Goal: Transaction & Acquisition: Purchase product/service

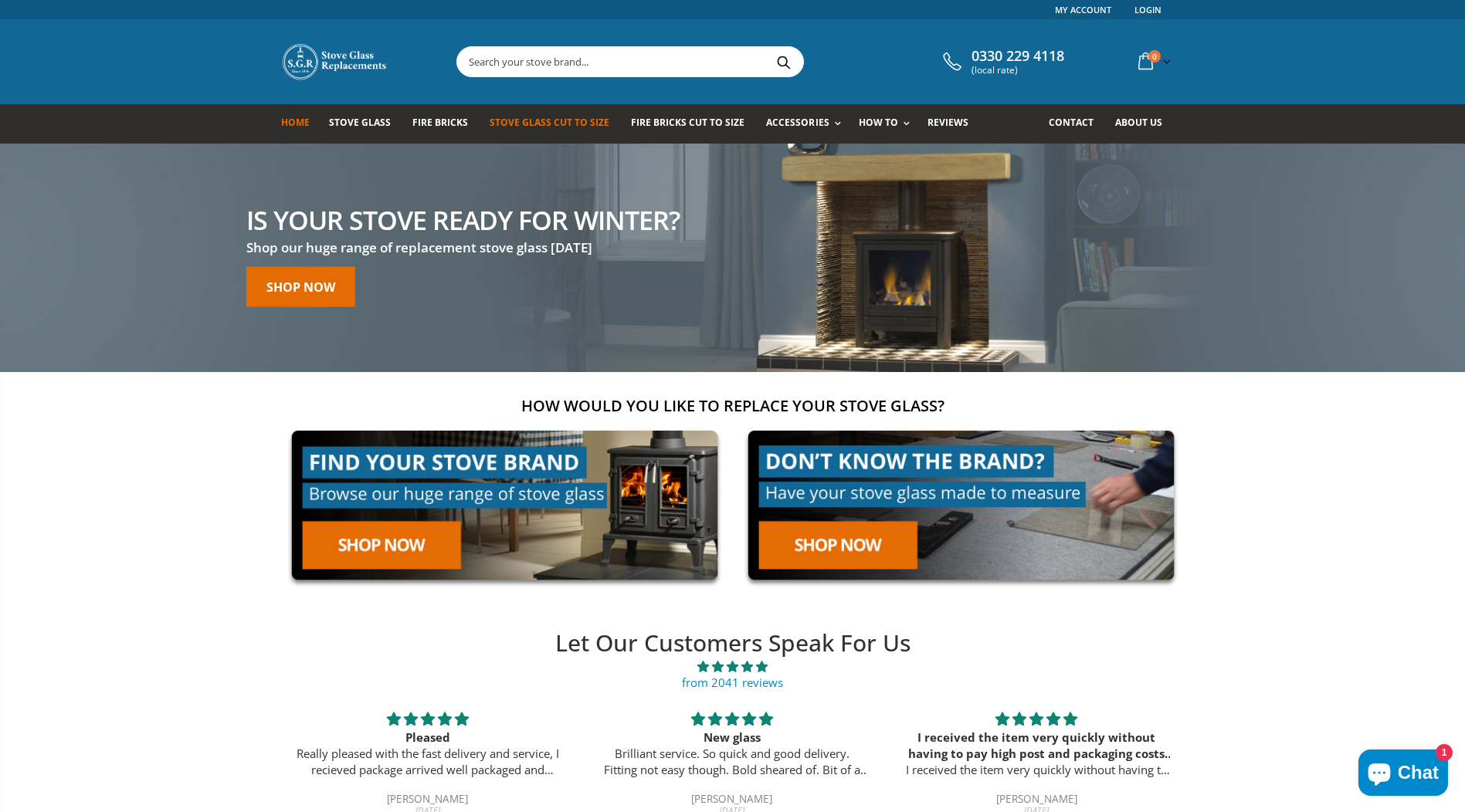
click at [548, 117] on span "Stove Glass Cut To Size" at bounding box center [549, 122] width 119 height 13
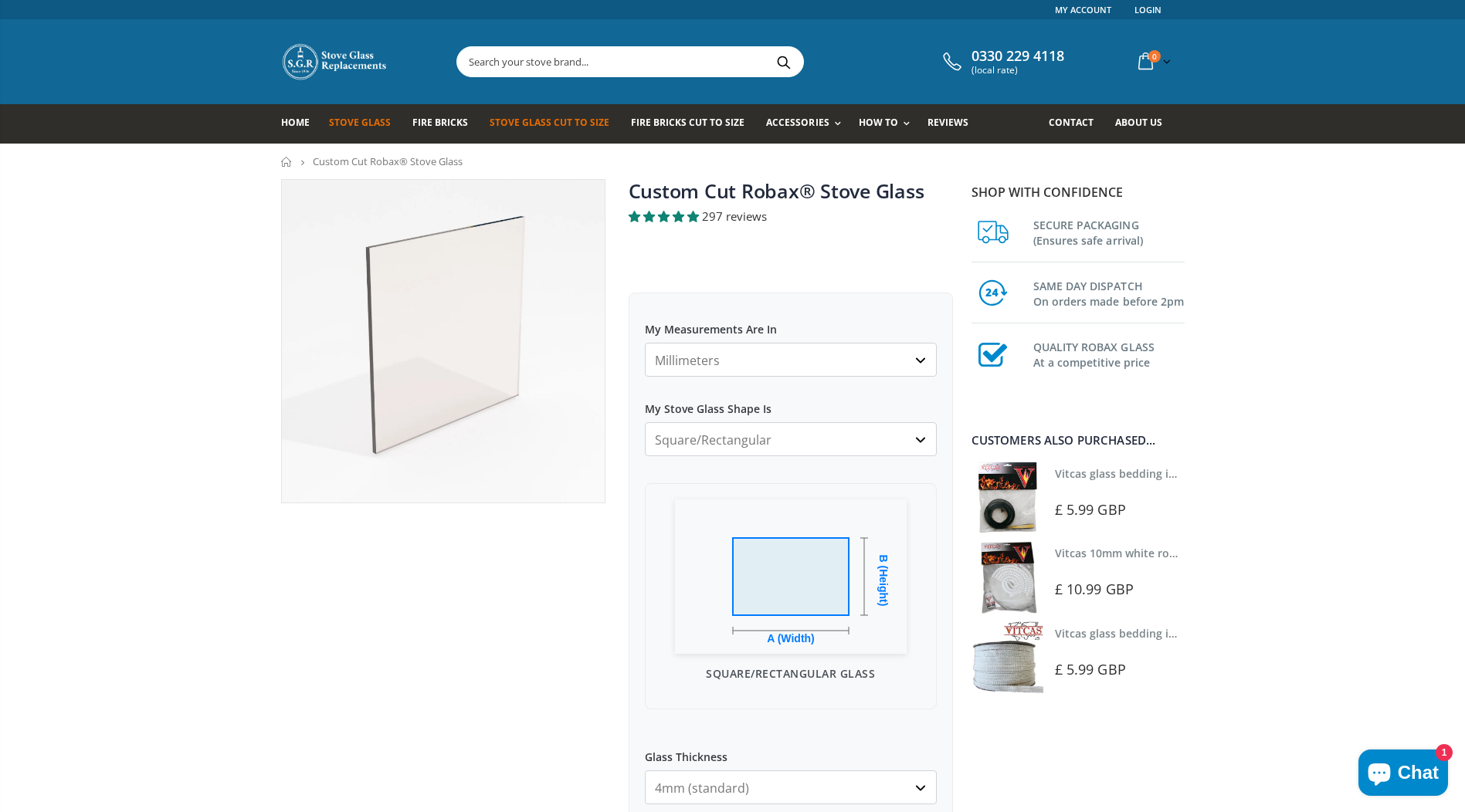
click at [362, 119] on span "Stove Glass" at bounding box center [360, 122] width 62 height 13
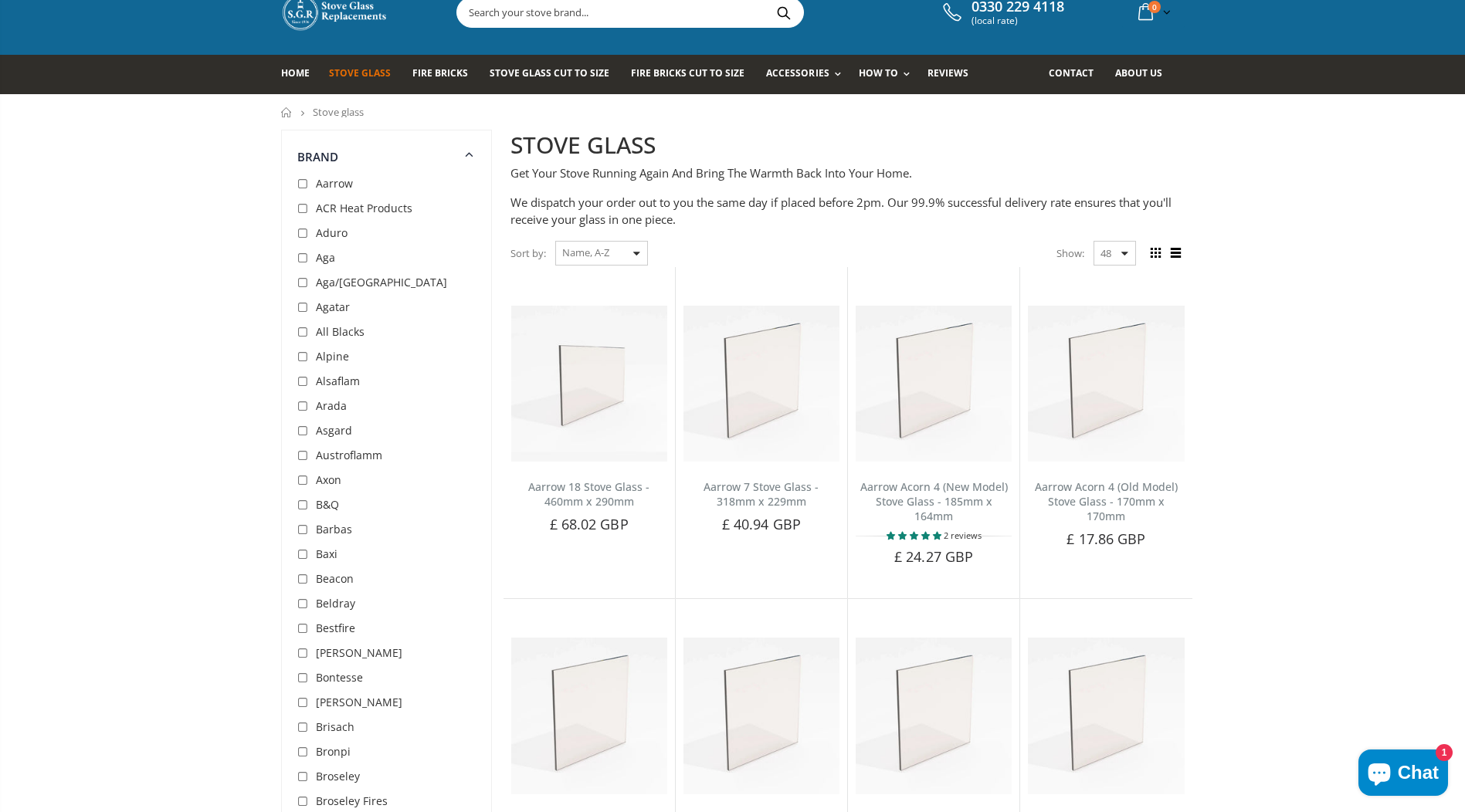
scroll to position [78, 0]
